Goal: Task Accomplishment & Management: Use online tool/utility

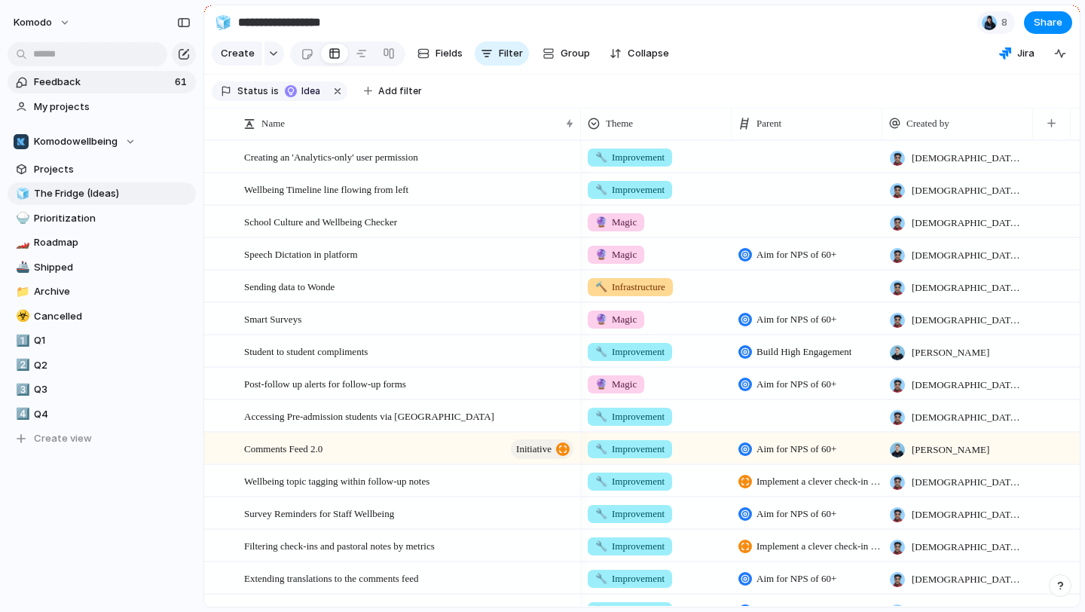
click at [166, 89] on link "Feedback 61" at bounding box center [102, 82] width 188 height 23
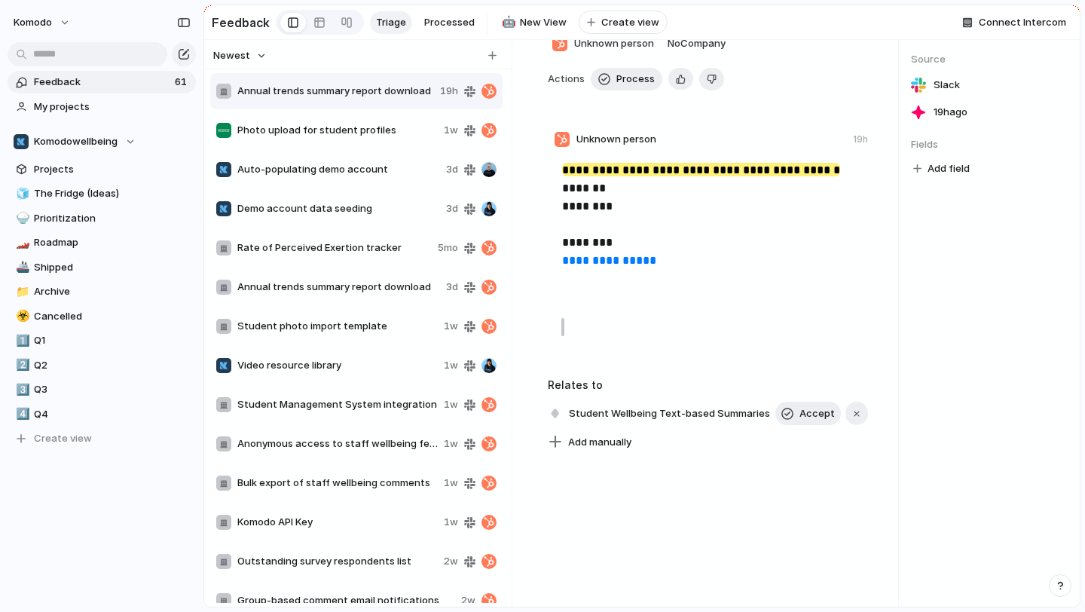
scroll to position [157, 0]
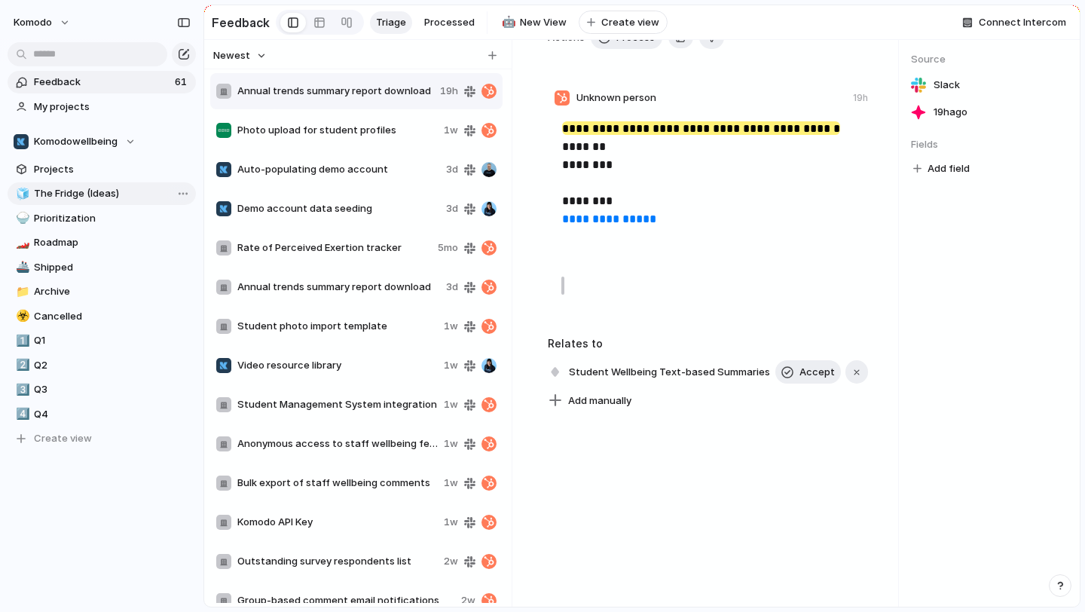
click at [122, 194] on span "The Fridge (Ideas)" at bounding box center [112, 193] width 157 height 15
